Goal: Information Seeking & Learning: Learn about a topic

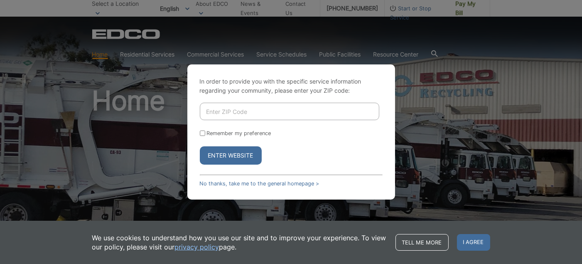
click at [251, 113] on input "Enter ZIP Code" at bounding box center [290, 111] width 180 height 17
type input "91977"
click at [235, 150] on button "Enter Website" at bounding box center [231, 155] width 62 height 18
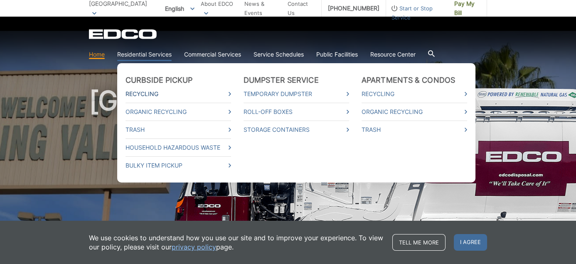
click at [143, 92] on link "Recycling" at bounding box center [179, 93] width 106 height 9
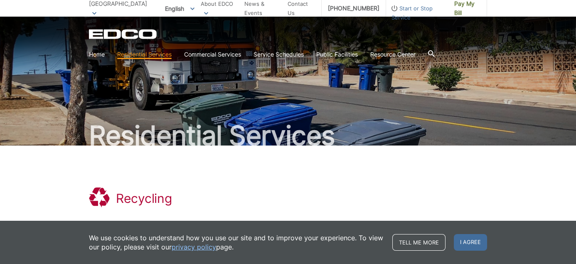
scroll to position [97, 0]
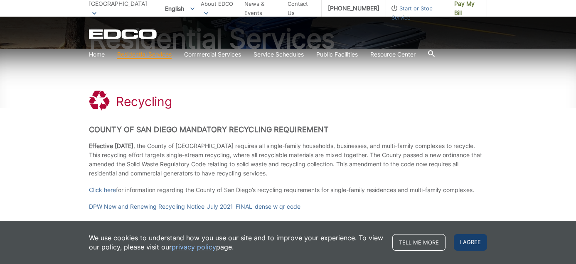
click at [473, 240] on span "I agree" at bounding box center [470, 242] width 33 height 17
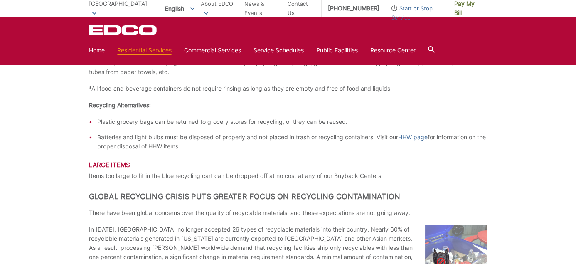
scroll to position [1124, 0]
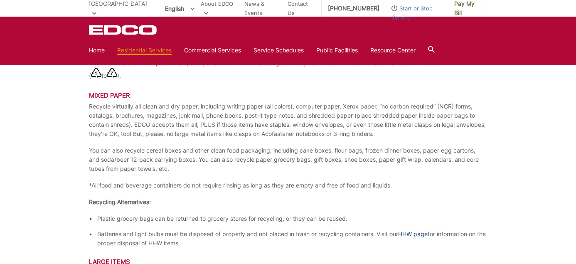
click at [413, 233] on link "HHW page" at bounding box center [413, 233] width 30 height 9
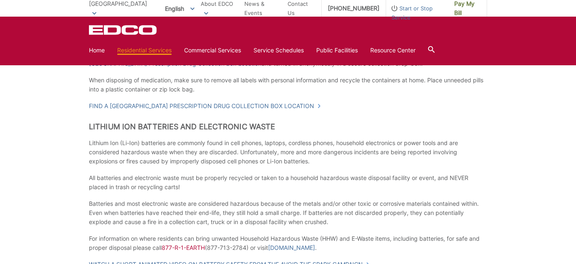
scroll to position [582, 0]
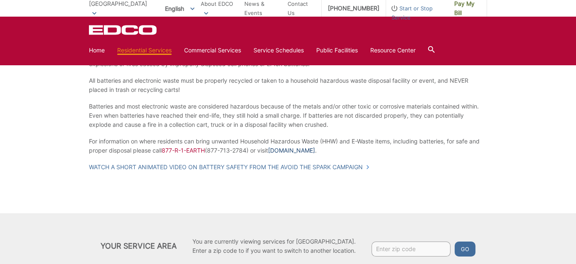
click at [296, 149] on link "WasteFreeSD.org" at bounding box center [291, 150] width 47 height 9
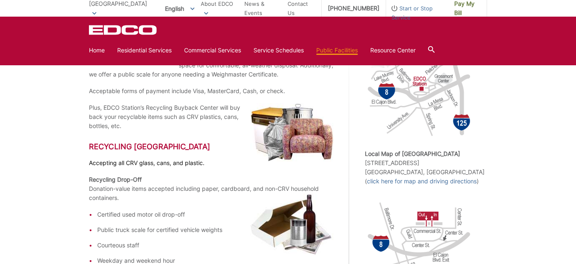
scroll to position [291, 0]
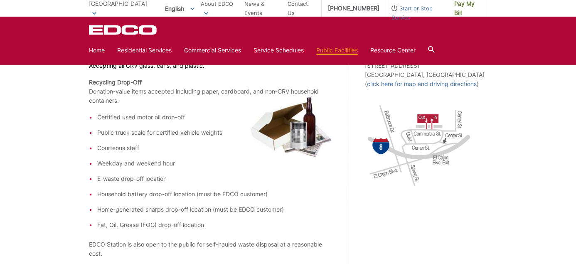
click at [430, 131] on img at bounding box center [419, 146] width 108 height 100
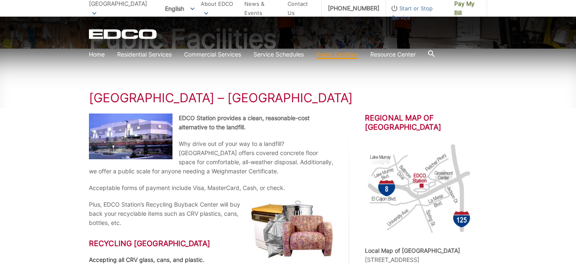
scroll to position [0, 0]
